Goal: Task Accomplishment & Management: Use online tool/utility

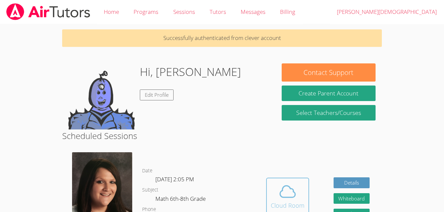
click at [287, 180] on button "Cloud Room" at bounding box center [287, 196] width 43 height 37
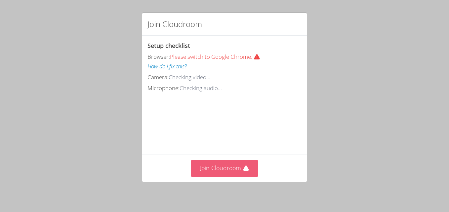
click at [217, 162] on button "Join Cloudroom" at bounding box center [225, 168] width 68 height 16
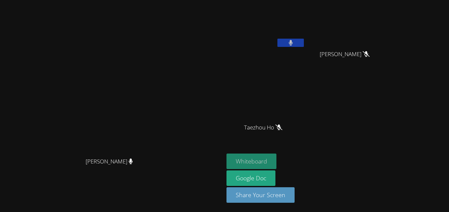
click at [276, 168] on button "Whiteboard" at bounding box center [252, 162] width 50 height 16
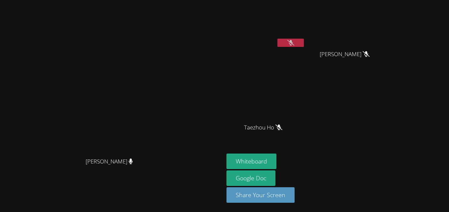
click at [304, 46] on button at bounding box center [290, 43] width 26 height 8
click at [304, 45] on button at bounding box center [290, 43] width 26 height 8
